Goal: Task Accomplishment & Management: Complete application form

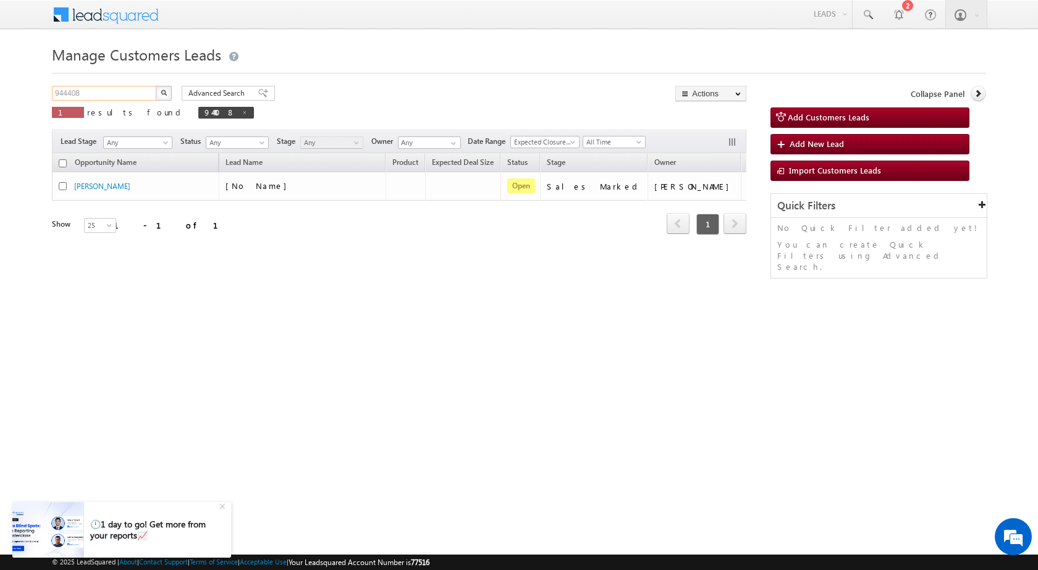
click at [71, 92] on input "944408" at bounding box center [105, 93] width 106 height 15
paste input "6611"
type input "946611"
click at [156, 86] on button "button" at bounding box center [164, 93] width 16 height 15
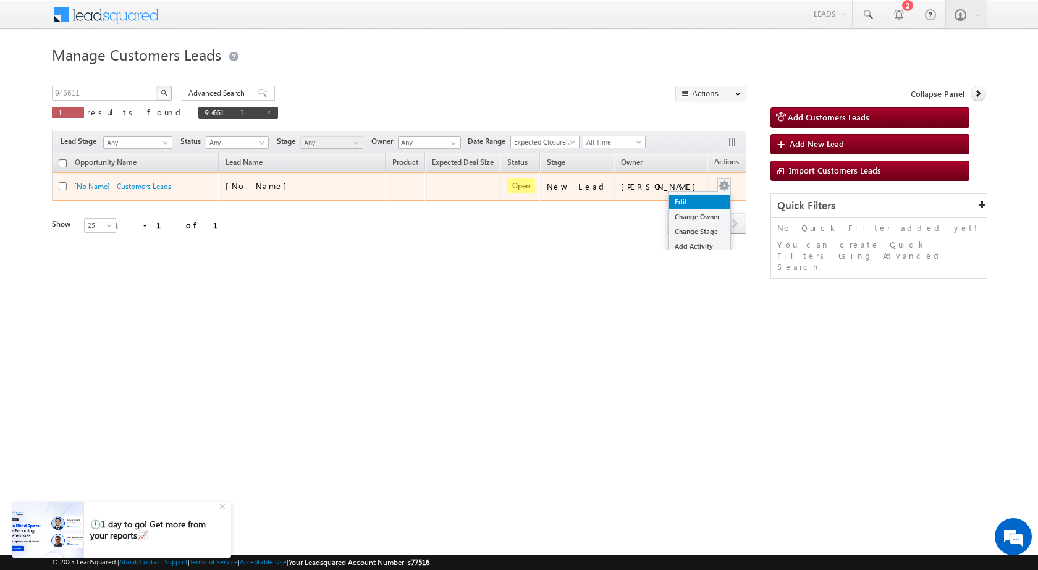
click at [695, 199] on link "Edit" at bounding box center [699, 202] width 62 height 15
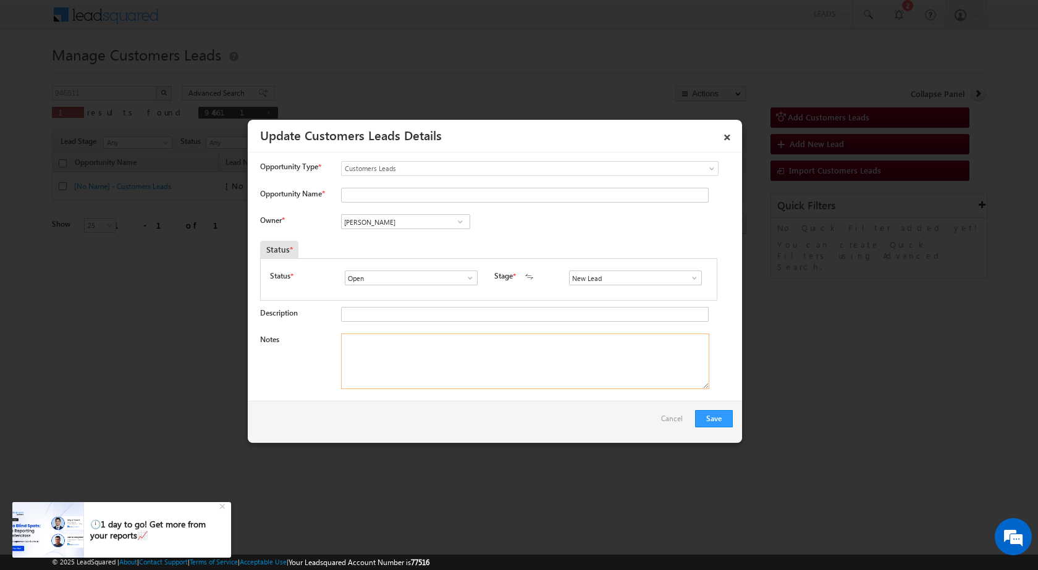
click at [468, 363] on textarea "Notes" at bounding box center [525, 362] width 368 height 56
paste textarea "946611 / [PERSON_NAME] / 7038380000 / HOME PURCHASE / 410206 TO PANVEL / PV - 5…"
type textarea "946611 / [PERSON_NAME] / 7038380000 / HOME PURCHASE / 410206 TO PANVEL / PV - 5…"
click at [687, 285] on input "New Lead" at bounding box center [635, 278] width 133 height 15
click at [689, 278] on span at bounding box center [694, 278] width 12 height 10
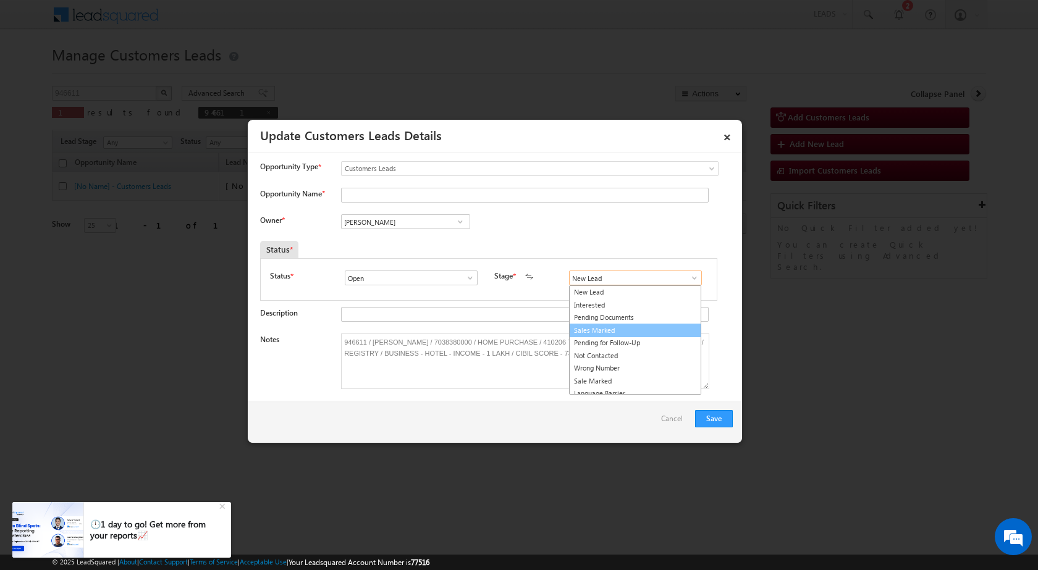
click at [631, 325] on link "Sales Marked" at bounding box center [635, 331] width 132 height 14
type input "Sales Marked"
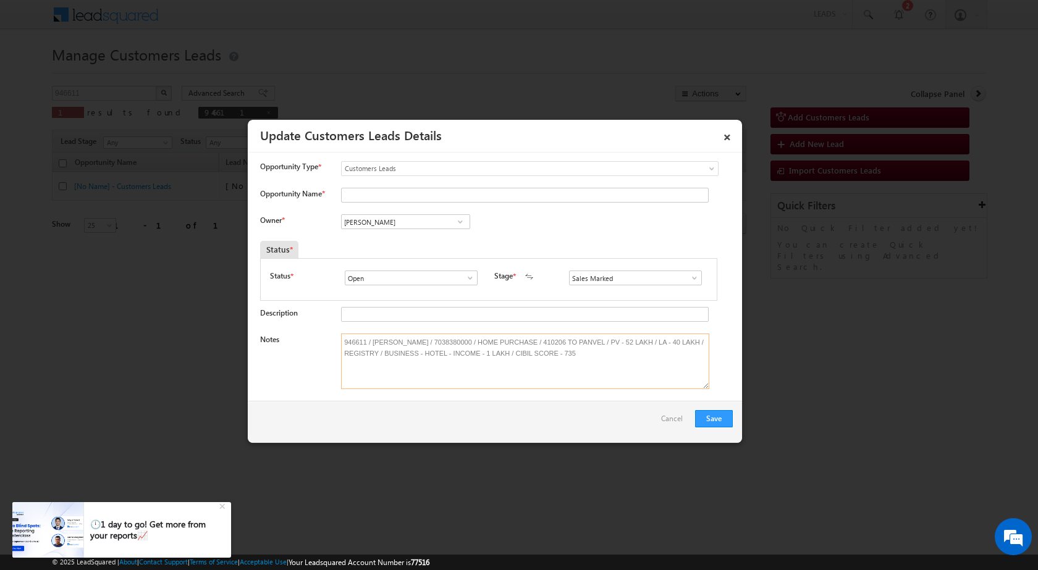
drag, startPoint x: 369, startPoint y: 343, endPoint x: 421, endPoint y: 343, distance: 51.9
click at [421, 343] on textarea "946611 / [PERSON_NAME] / 7038380000 / HOME PURCHASE / 410206 TO PANVEL / PV - 5…" at bounding box center [525, 362] width 368 height 56
click at [360, 199] on input "Opportunity Name *" at bounding box center [524, 195] width 367 height 15
paste input "[PERSON_NAME]"
click at [343, 193] on input "[PERSON_NAME]" at bounding box center [524, 195] width 367 height 15
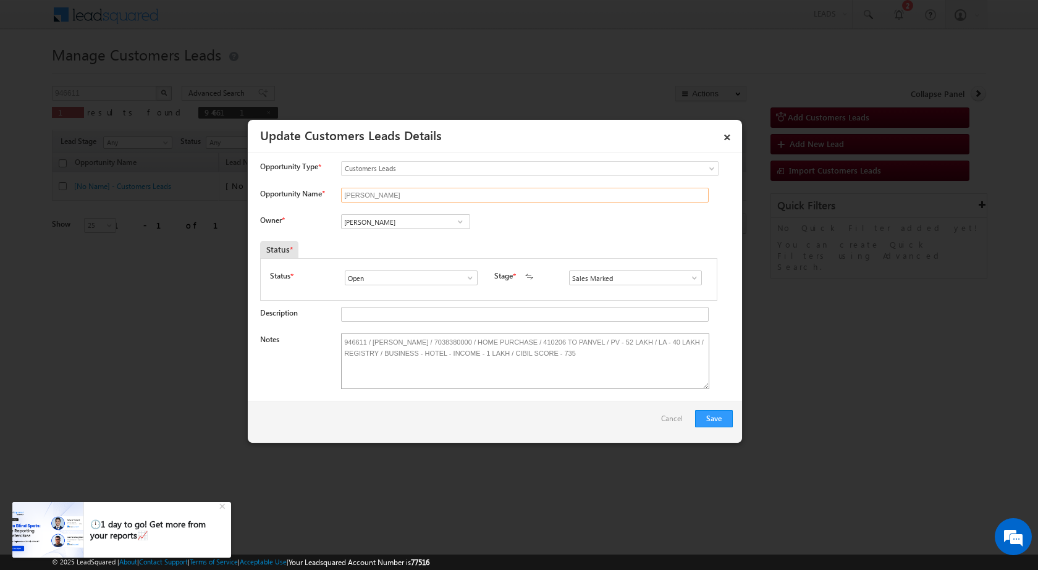
type input "[PERSON_NAME]"
click at [591, 343] on textarea "946611 / [PERSON_NAME] / 7038380000 / HOME PURCHASE / 410206 TO PANVEL / PV - 5…" at bounding box center [525, 362] width 368 height 56
click at [390, 227] on input "[PERSON_NAME]" at bounding box center [405, 221] width 129 height 15
paste input "[EMAIL_ADDRESS][DOMAIN_NAME]"
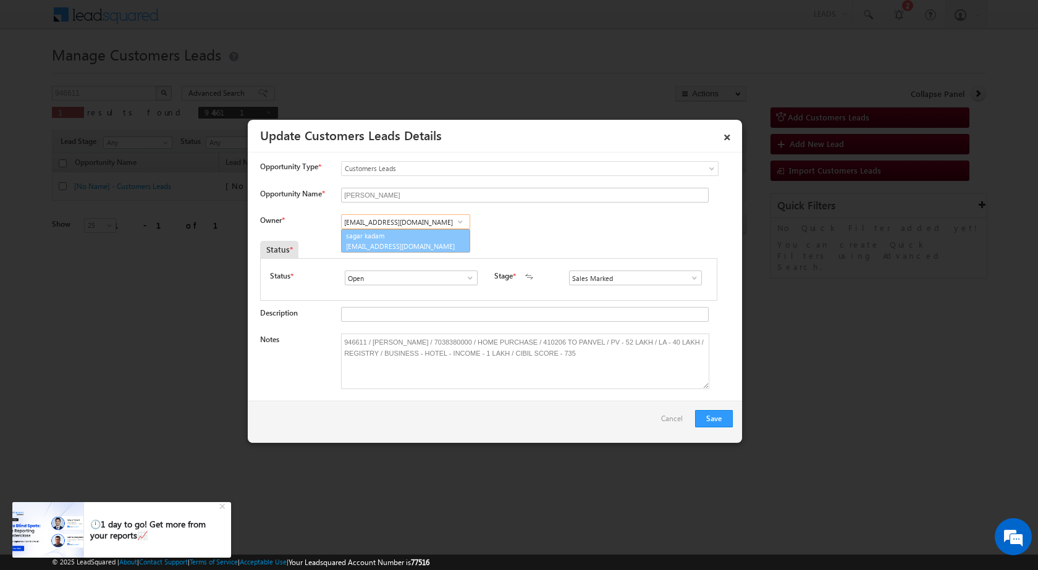
click at [374, 239] on link "sagar kadam [EMAIL_ADDRESS][DOMAIN_NAME]" at bounding box center [405, 240] width 129 height 23
type input "sagar kadam"
click at [707, 422] on button "Save" at bounding box center [714, 418] width 38 height 17
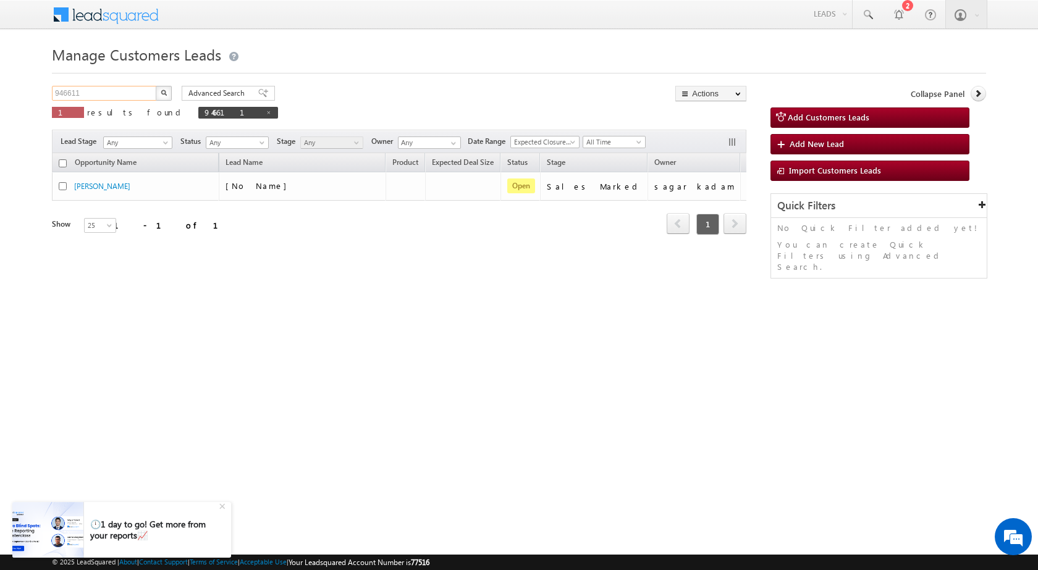
click at [66, 93] on input "946611" at bounding box center [105, 93] width 106 height 15
paste input "29"
type input "946629"
click at [156, 86] on button "button" at bounding box center [164, 93] width 16 height 15
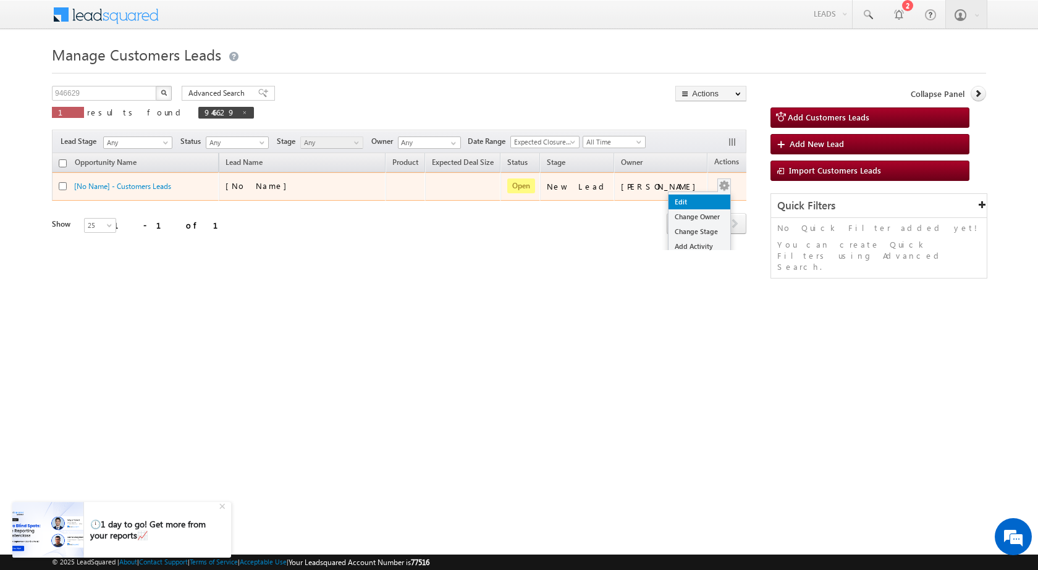
click at [697, 197] on link "Edit" at bounding box center [699, 202] width 62 height 15
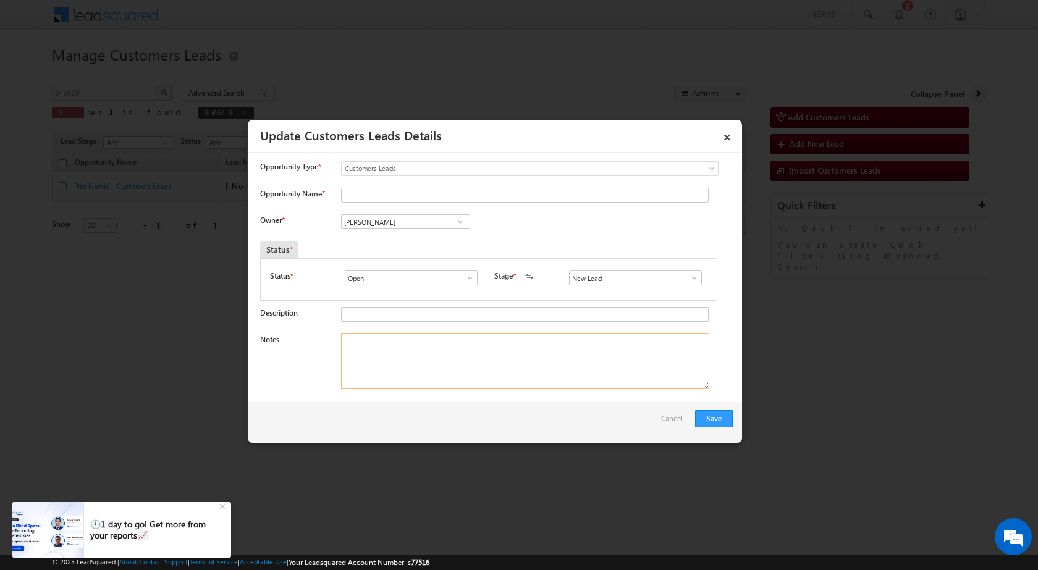
click at [489, 361] on textarea "Notes" at bounding box center [525, 362] width 368 height 56
paste textarea "946629 / [PERSON_NAME] / 9460855542 / HOME PURCHASE / 313001 TO UDAIPUR / PV - …"
type textarea "946629 / [PERSON_NAME] / 9460855542 / HOME PURCHASE / 313001 TO UDAIPUR / PV - …"
click at [694, 282] on span at bounding box center [694, 278] width 12 height 10
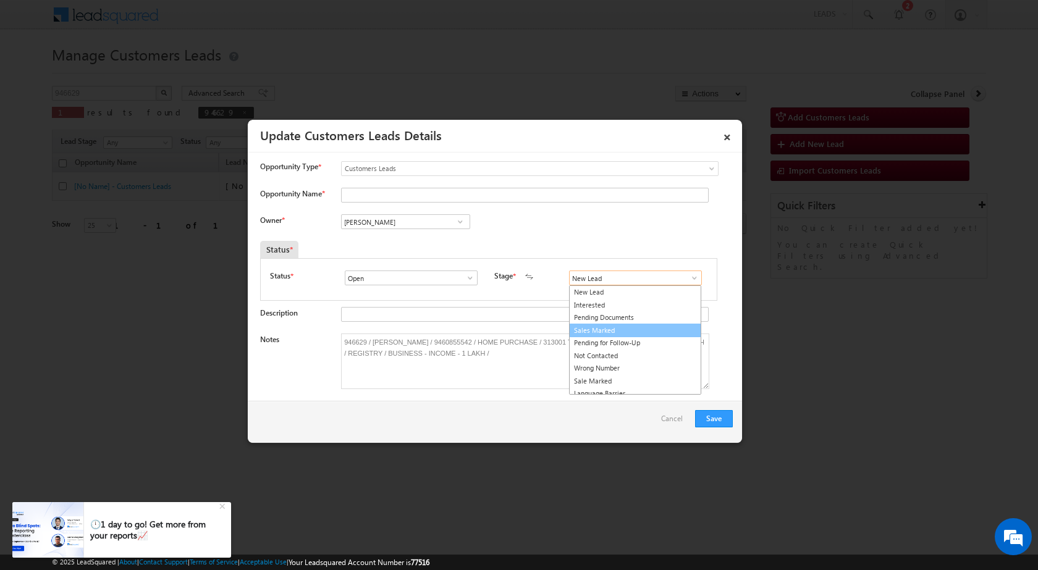
click at [642, 333] on link "Sales Marked" at bounding box center [635, 331] width 132 height 14
type input "Sales Marked"
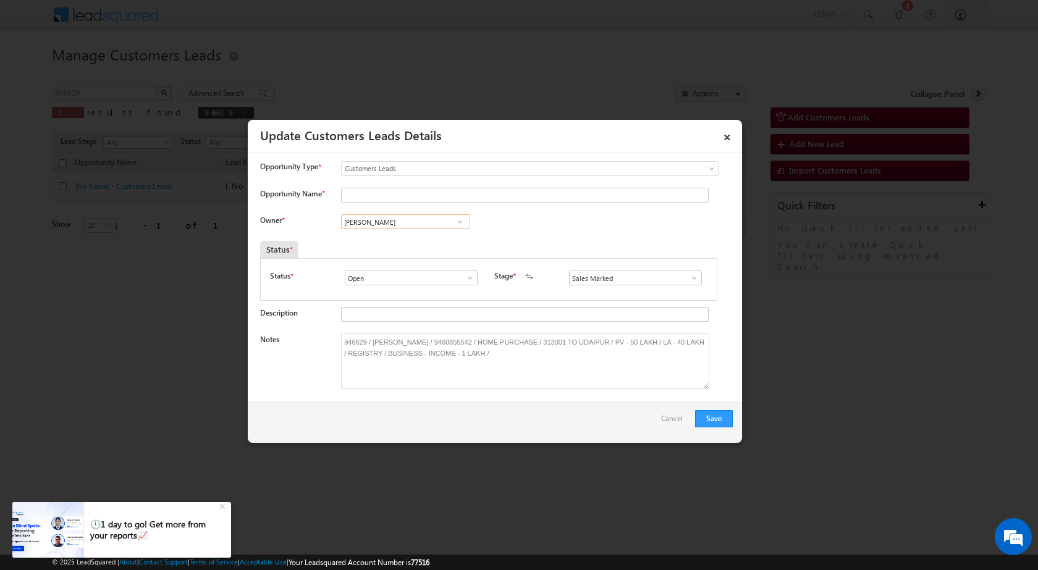
click at [406, 228] on input "[PERSON_NAME]" at bounding box center [405, 221] width 129 height 15
paste input "[PERSON_NAME][EMAIL_ADDRESS][DOMAIN_NAME]"
click at [411, 247] on span "[PERSON_NAME][EMAIL_ADDRESS][DOMAIN_NAME]" at bounding box center [401, 245] width 111 height 9
type input "[PERSON_NAME]"
drag, startPoint x: 371, startPoint y: 345, endPoint x: 431, endPoint y: 335, distance: 60.7
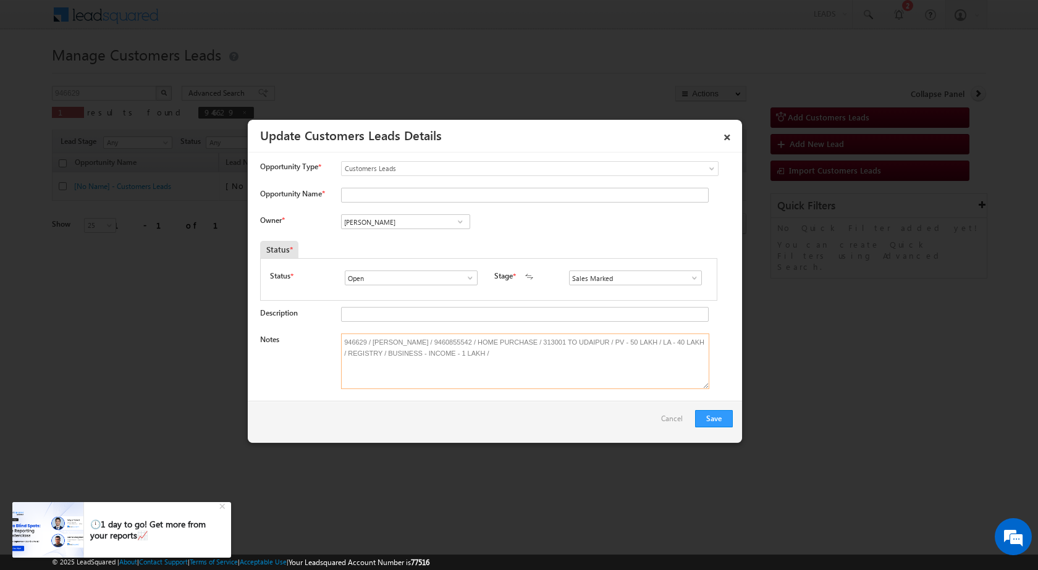
click at [431, 335] on textarea "946629 / [PERSON_NAME] / 9460855542 / HOME PURCHASE / 313001 TO UDAIPUR / PV - …" at bounding box center [525, 362] width 368 height 56
click at [390, 201] on input "Opportunity Name *" at bounding box center [524, 195] width 367 height 15
paste input "[PERSON_NAME]"
type input "[PERSON_NAME]"
click at [708, 418] on button "Save" at bounding box center [714, 418] width 38 height 17
